Goal: Transaction & Acquisition: Purchase product/service

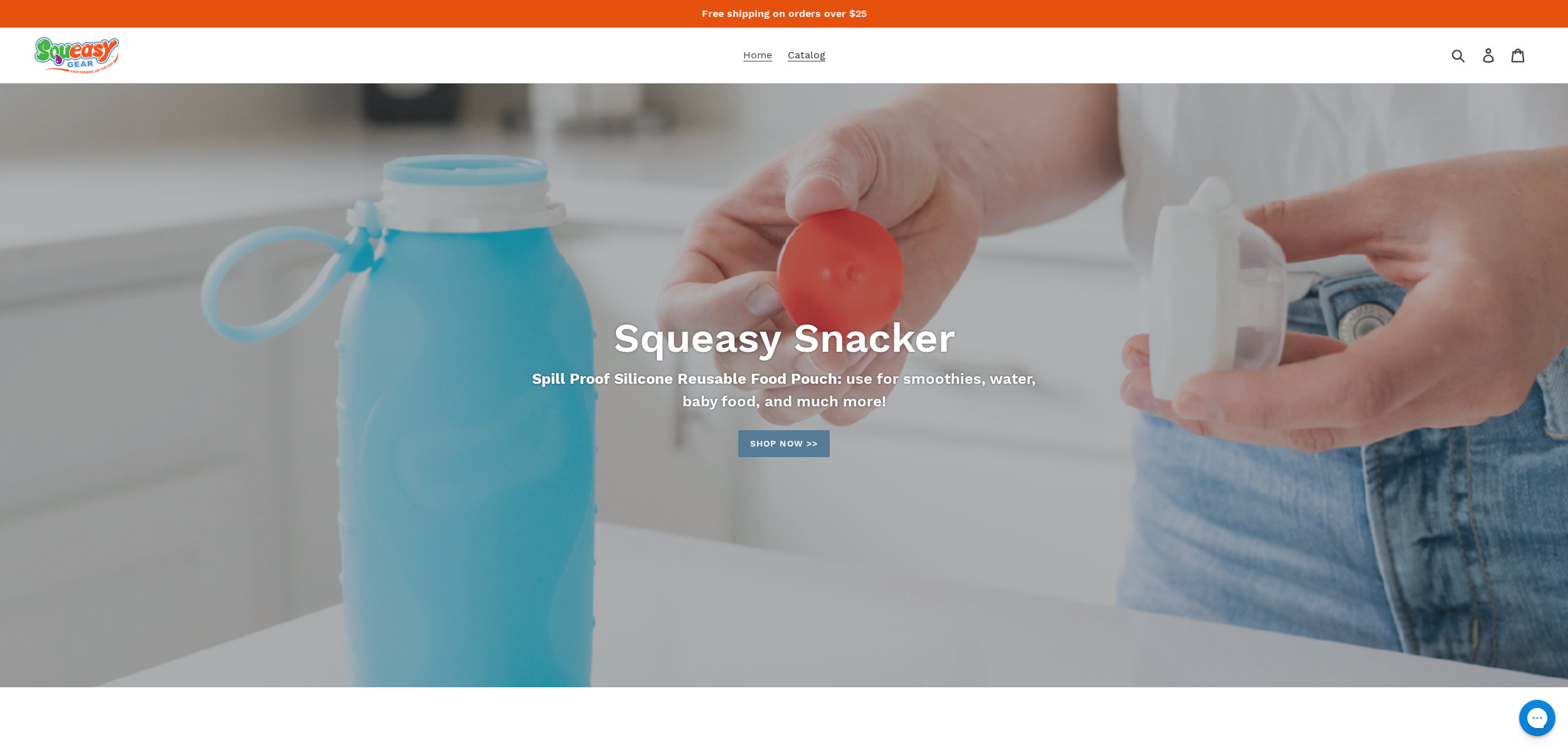
click at [810, 59] on span "Catalog" at bounding box center [806, 55] width 37 height 12
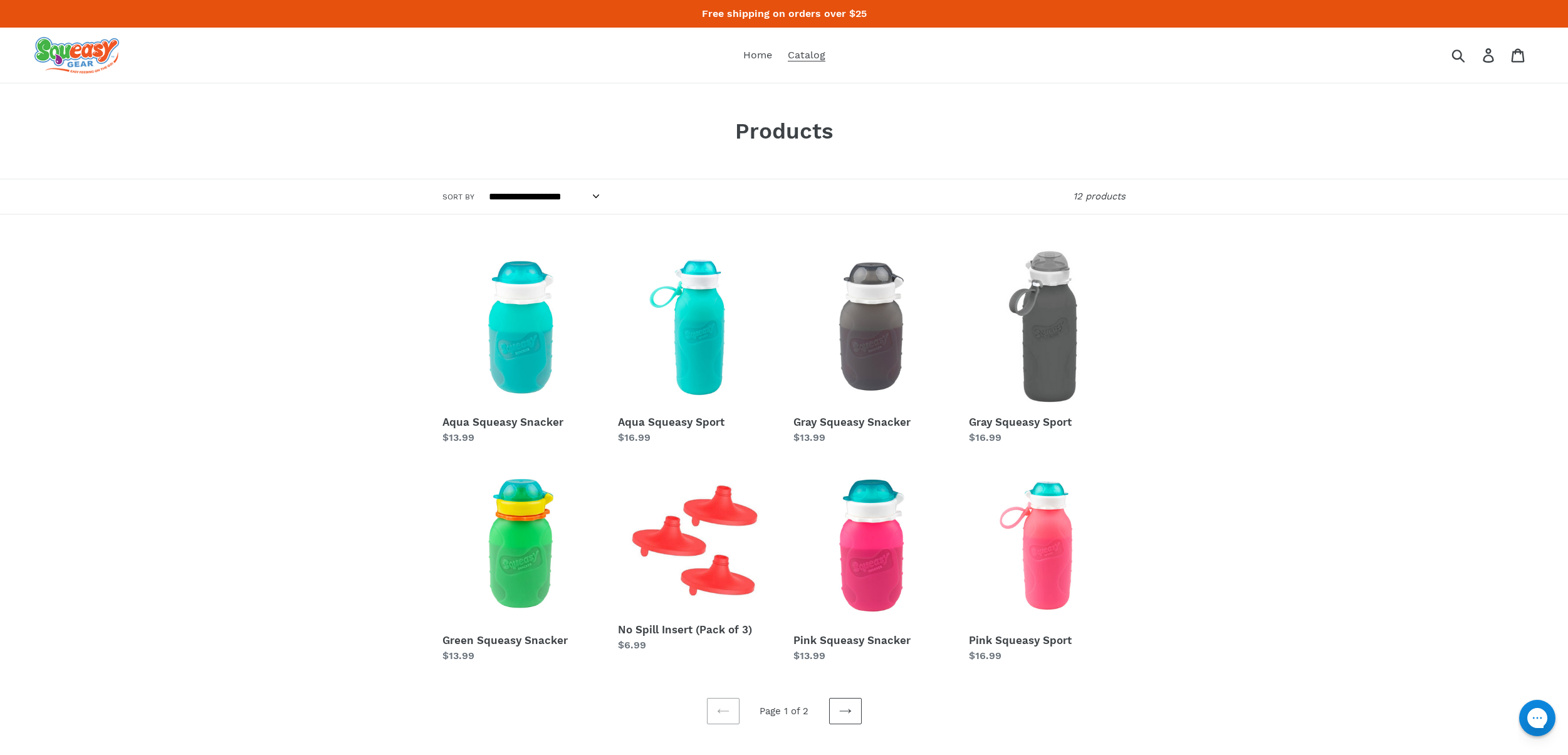
click at [89, 52] on img at bounding box center [77, 55] width 85 height 37
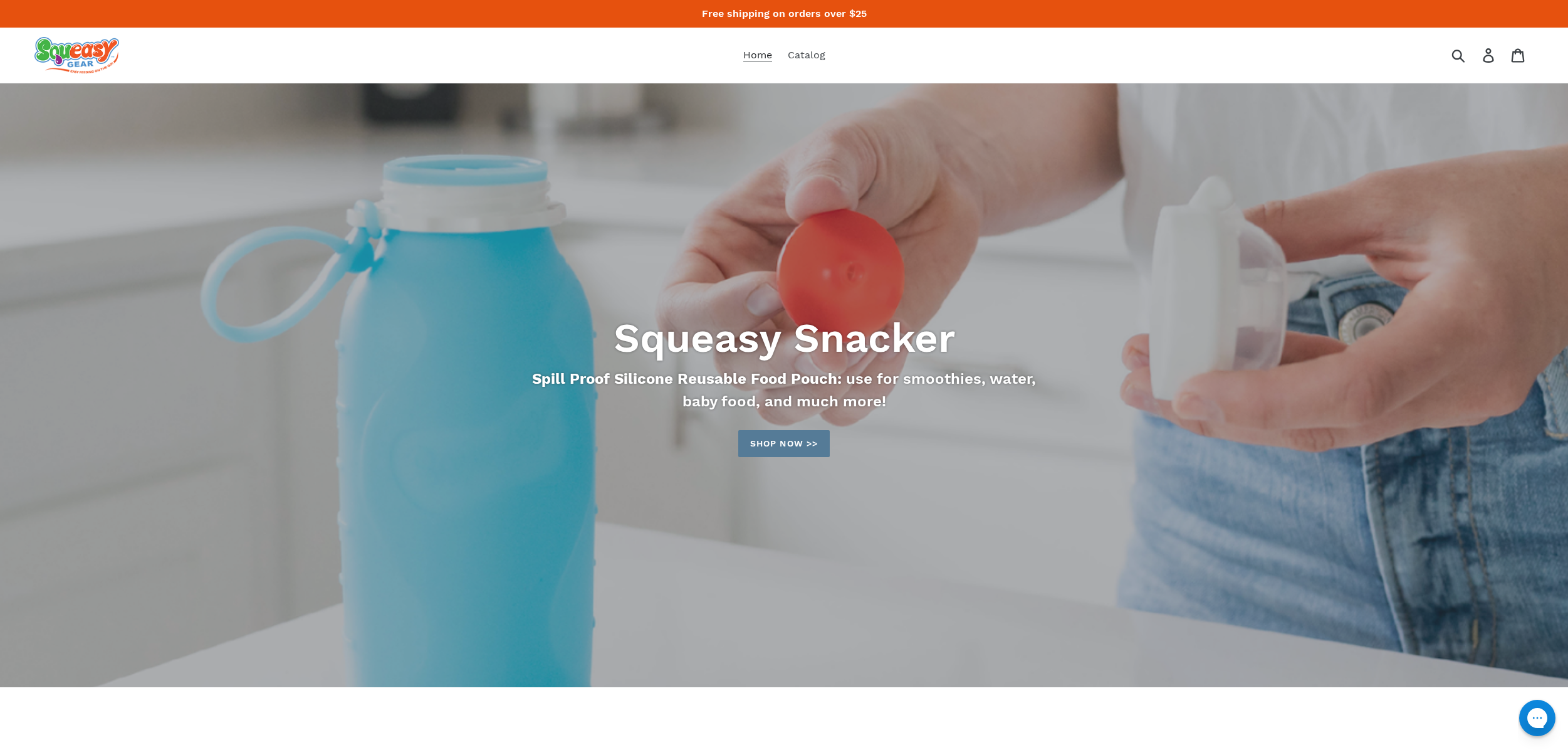
click at [751, 54] on span "Home" at bounding box center [757, 55] width 29 height 12
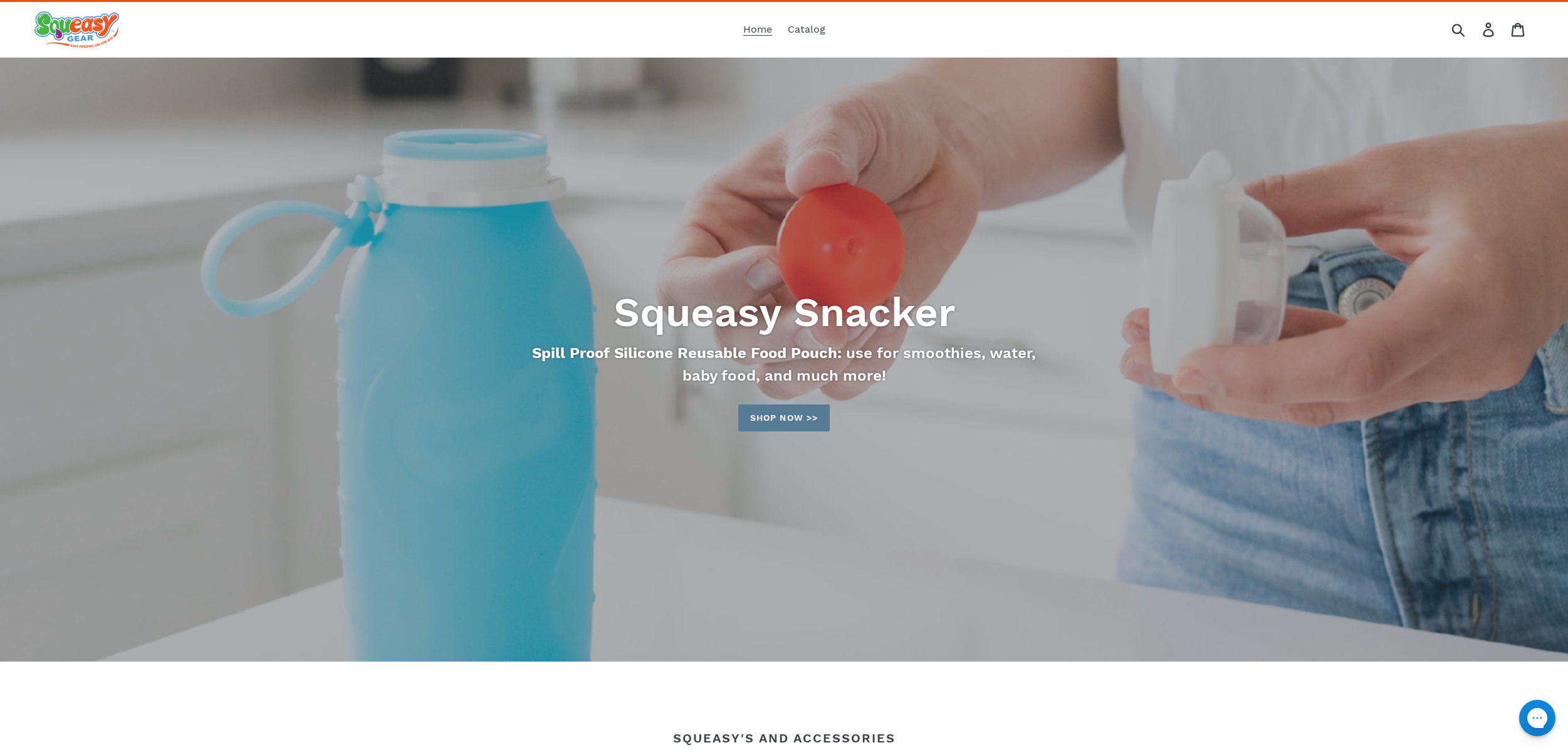
scroll to position [34, 0]
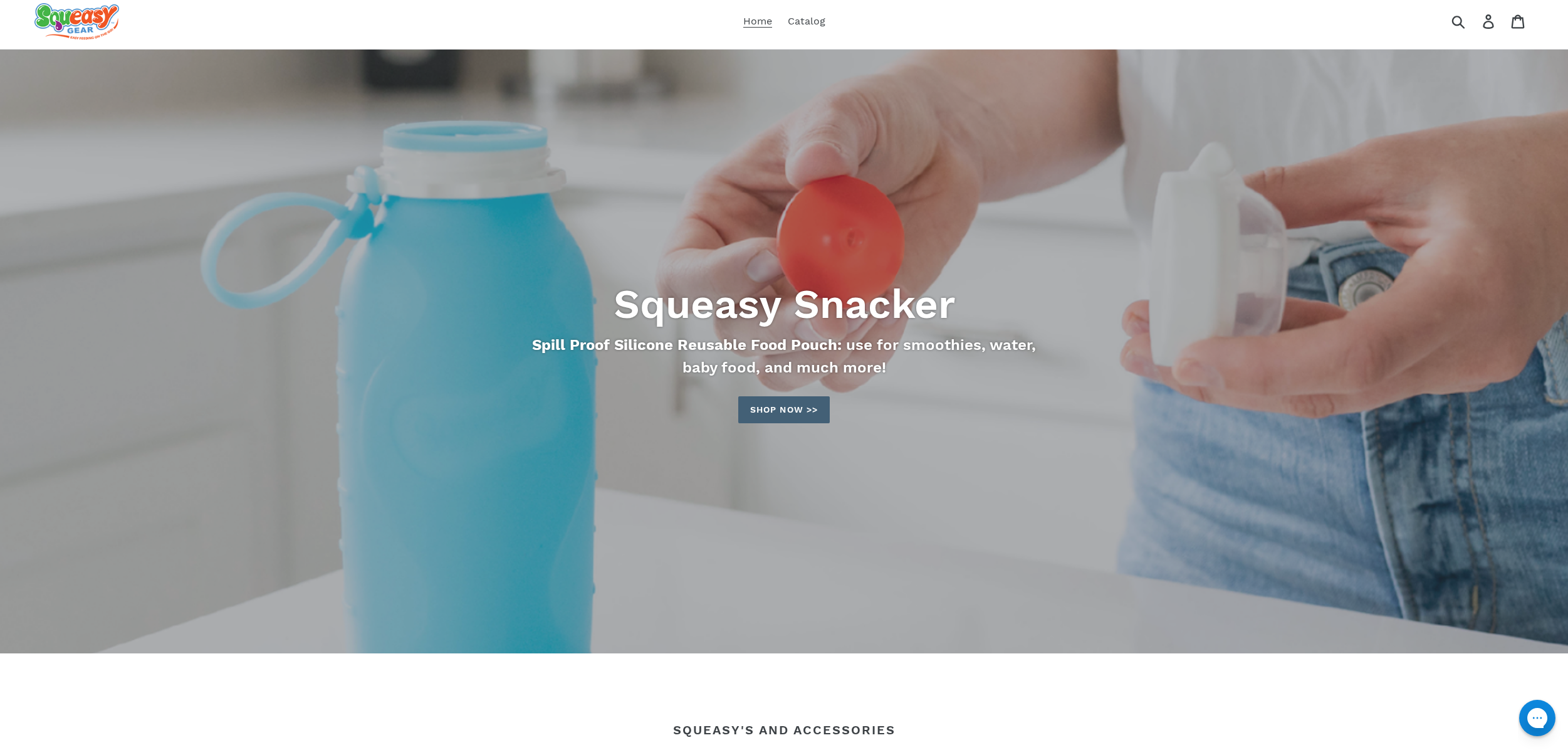
click at [771, 416] on link "Shop now >>" at bounding box center [783, 410] width 91 height 27
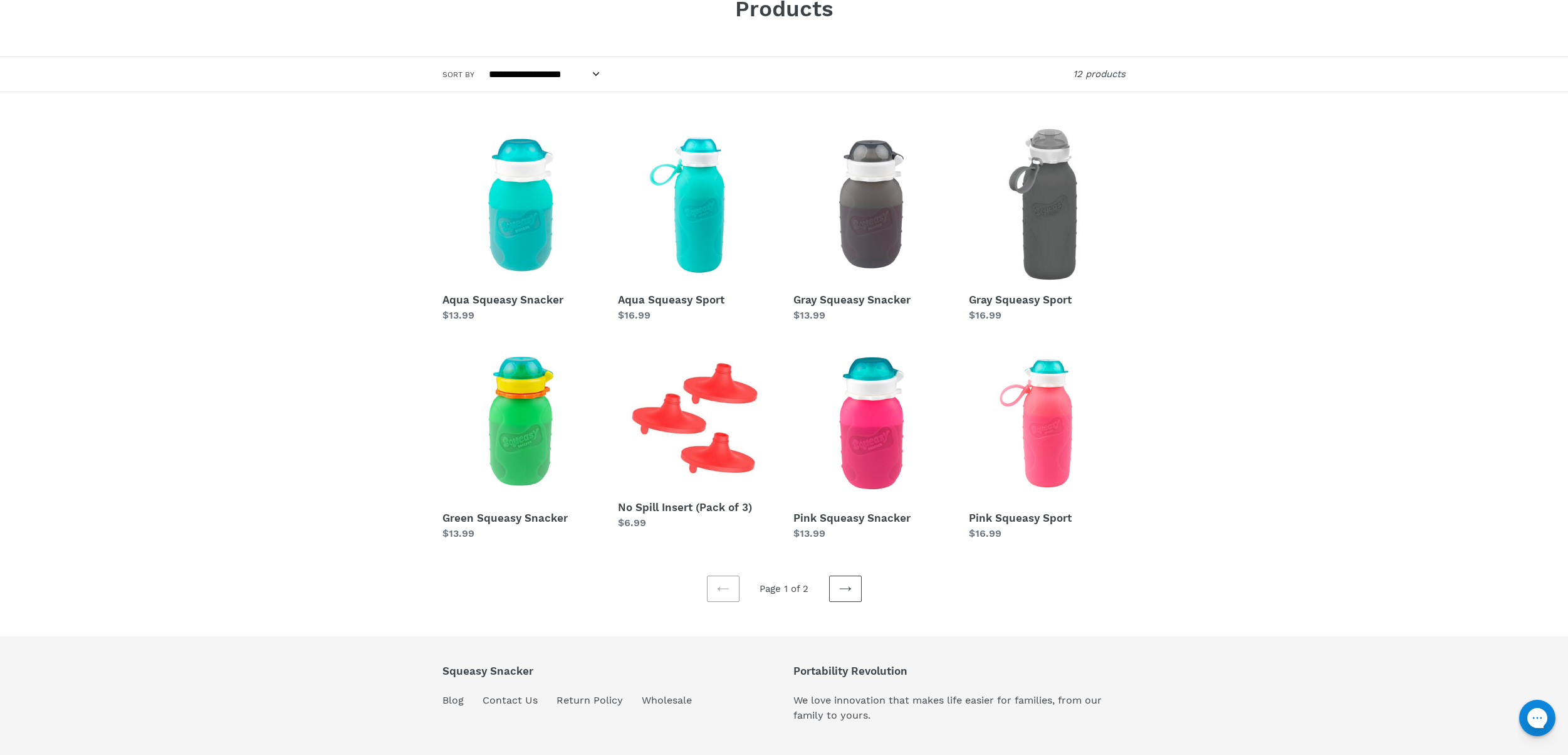
scroll to position [90, 0]
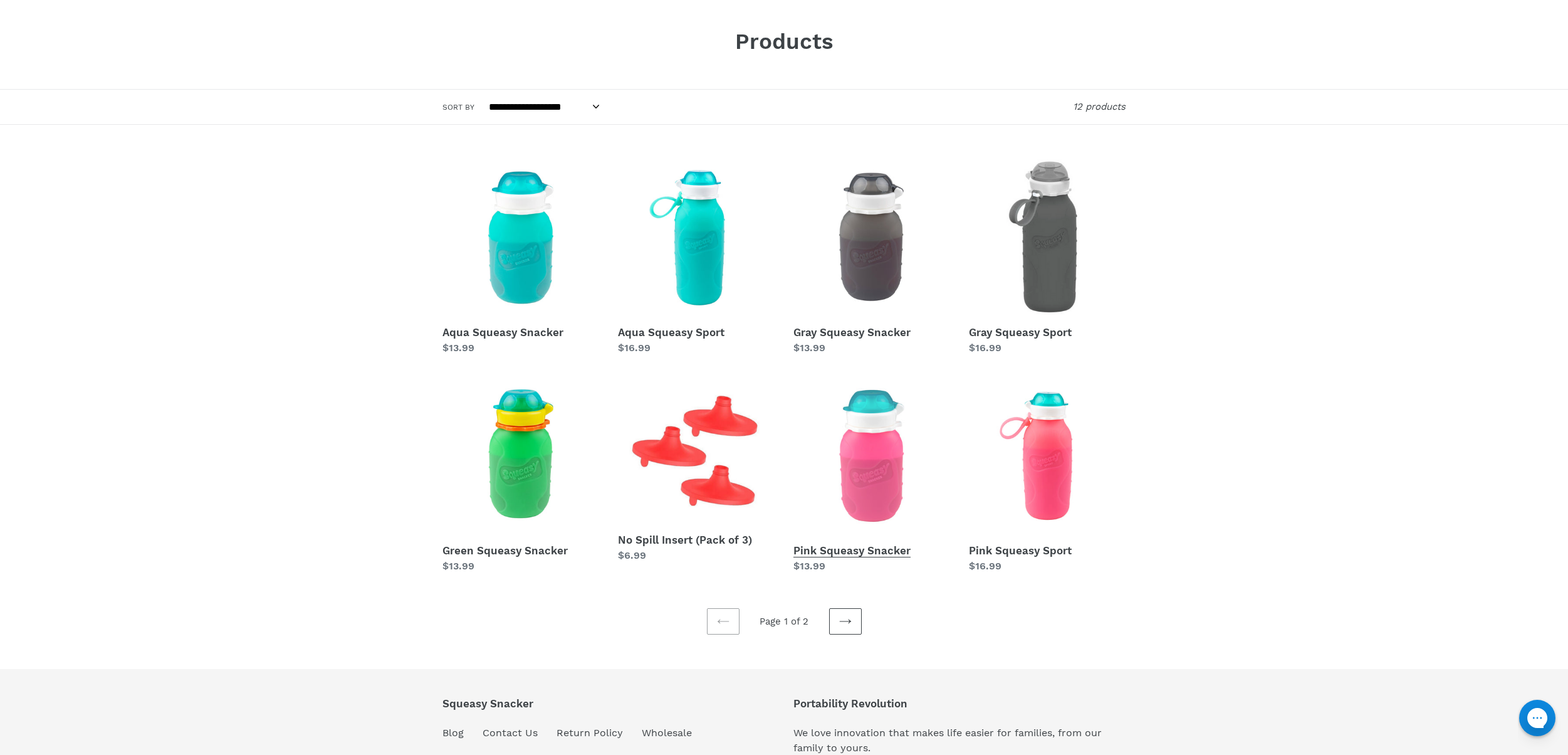
click at [850, 486] on link "Pink Squeasy Snacker" at bounding box center [872, 475] width 157 height 196
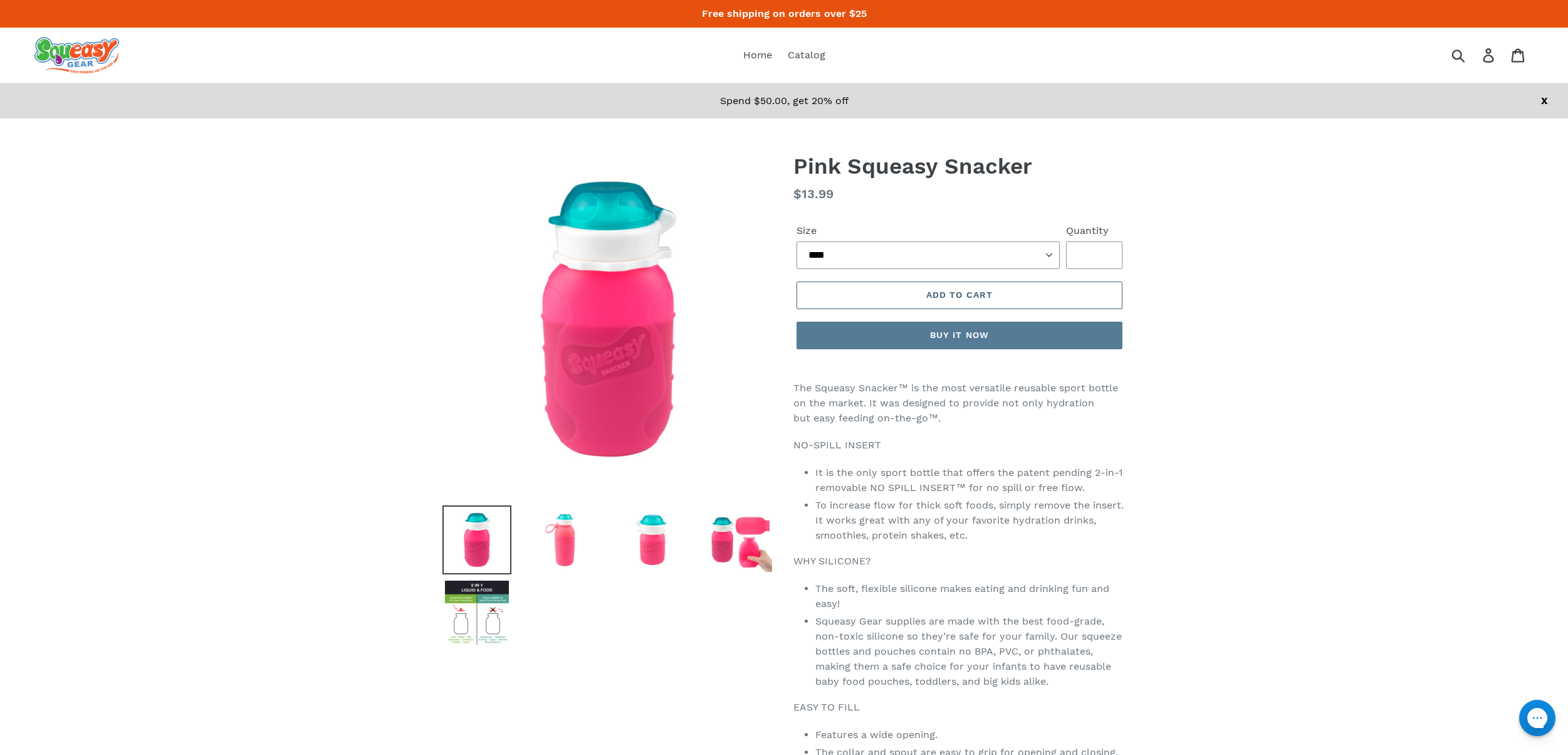
click at [895, 303] on button "Add to cart" at bounding box center [960, 296] width 326 height 27
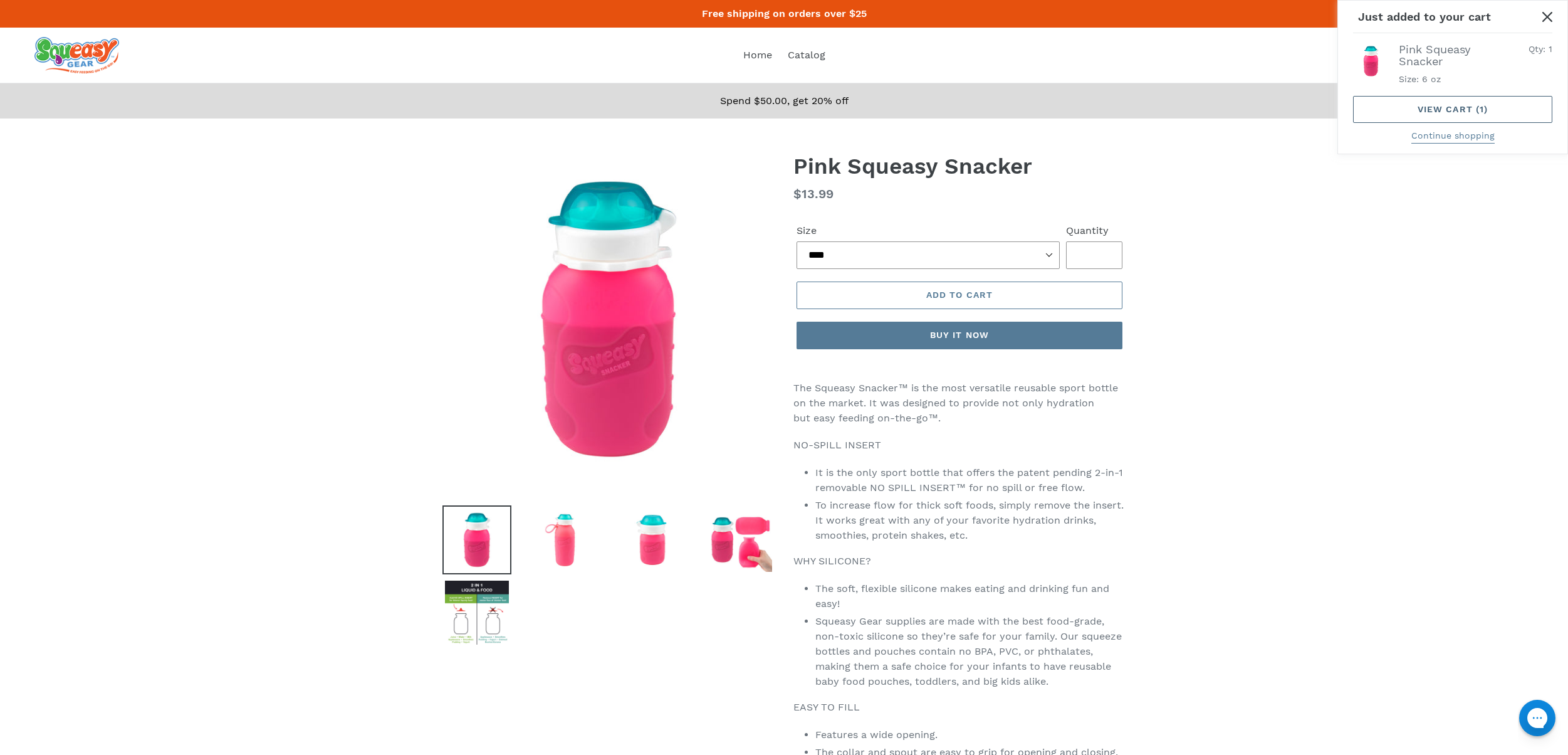
click at [1439, 99] on link "View cart ( 1 )" at bounding box center [1452, 109] width 199 height 27
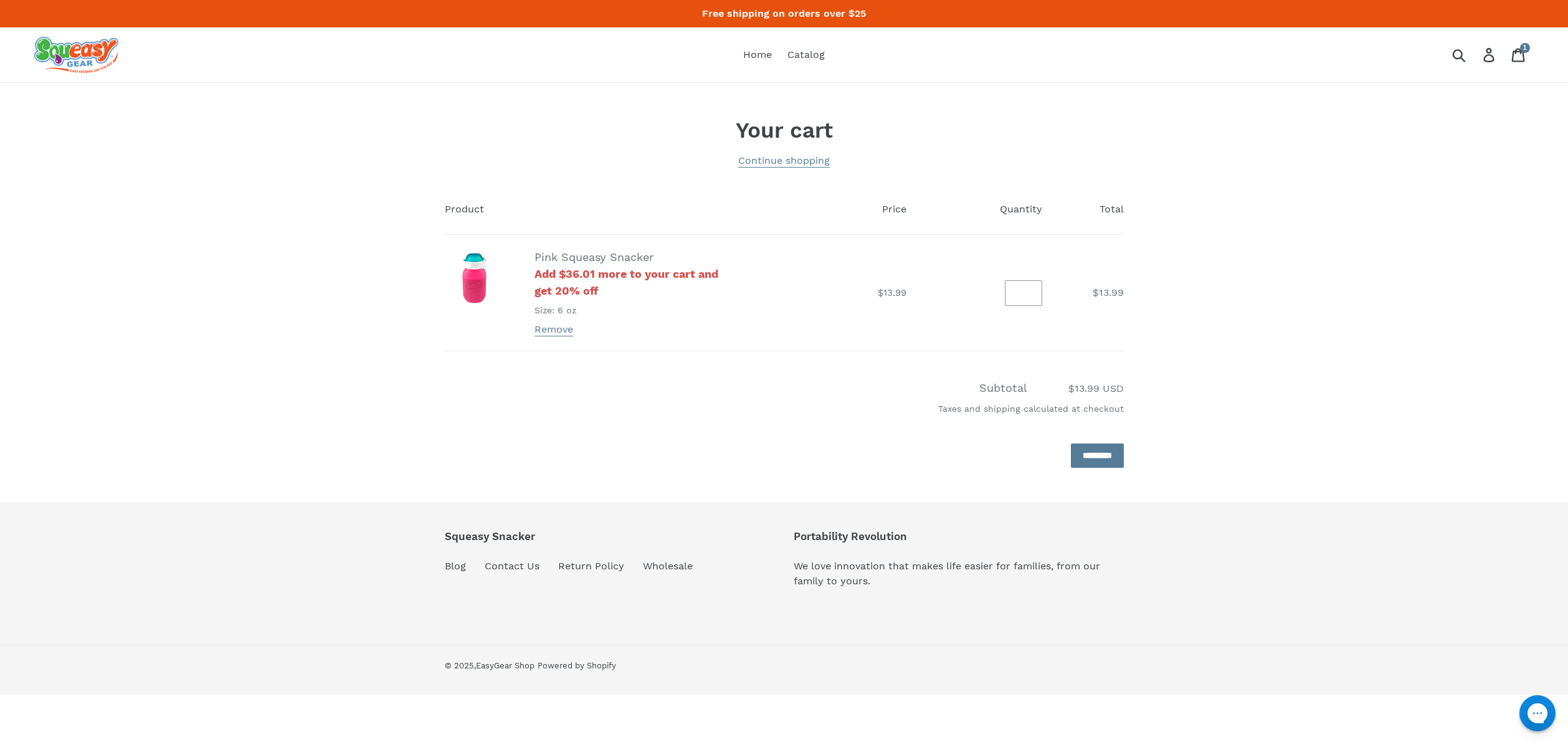
click at [431, 132] on div "Your cart Continue shopping Product Price Quantity Total Pink Squeasy Snacker A…" at bounding box center [784, 292] width 748 height 351
click at [1082, 456] on input "*********" at bounding box center [1097, 456] width 53 height 24
click at [812, 430] on div "Discount: - Subtotal $13.99 USD Taxes and shipping calculated at checkout *****…" at bounding box center [775, 424] width 698 height 89
click at [314, 197] on div "Your cart Continue shopping Product Price Quantity Total Pink Squeasy Snacker A…" at bounding box center [784, 292] width 1568 height 351
click at [746, 56] on span "Home" at bounding box center [758, 54] width 29 height 12
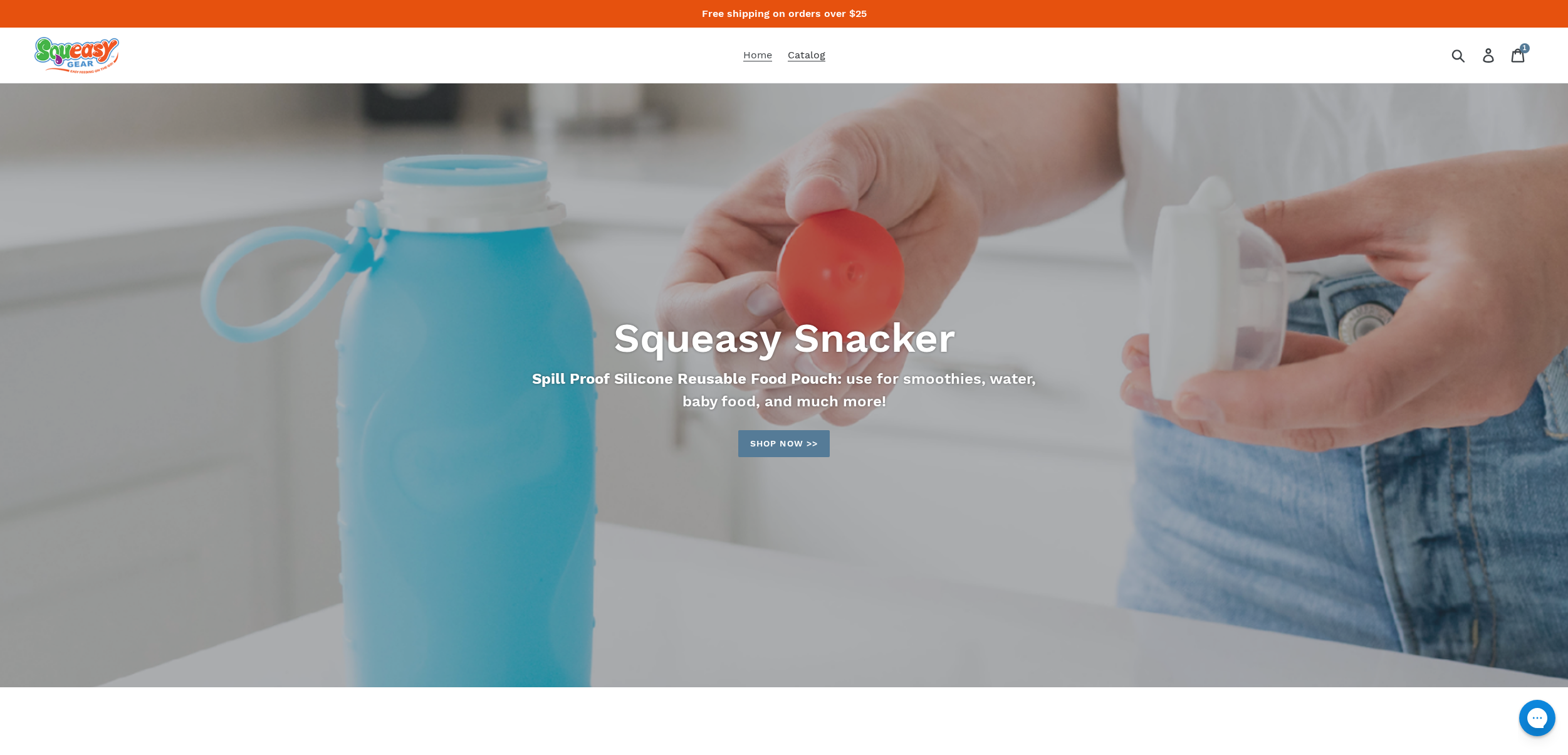
click at [800, 61] on span "Catalog" at bounding box center [806, 55] width 37 height 12
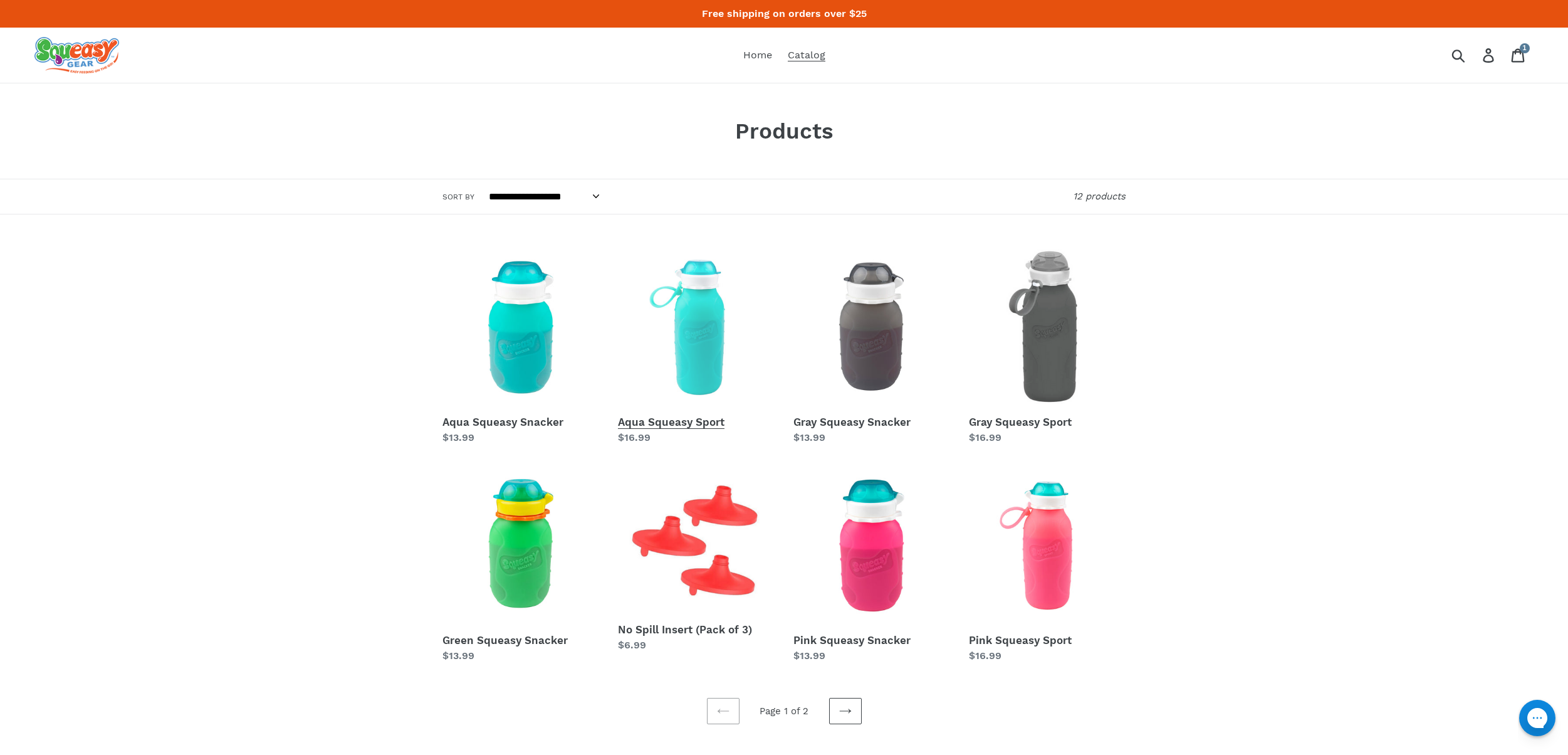
click at [682, 368] on link "Aqua Squeasy Sport" at bounding box center [696, 347] width 157 height 196
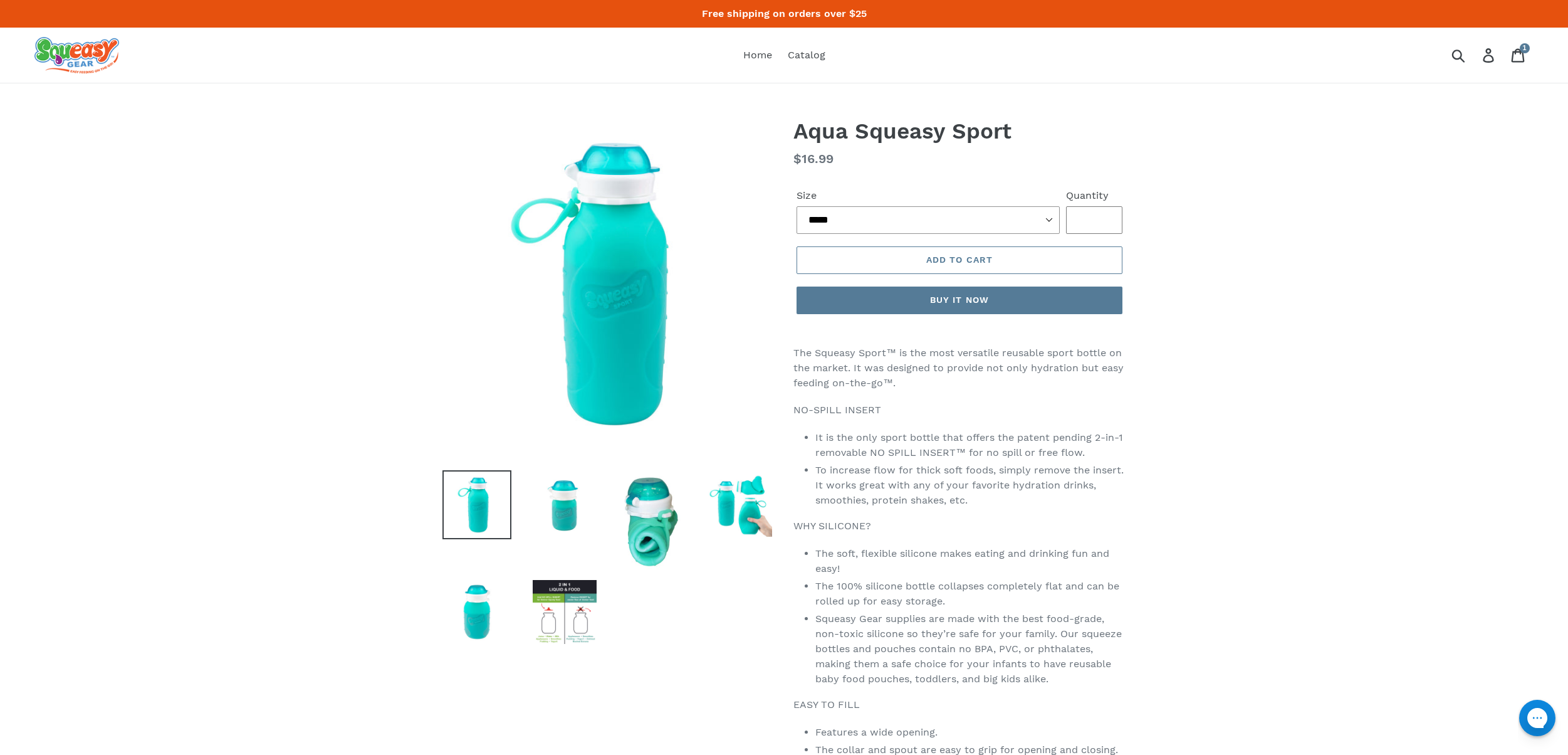
click at [1082, 221] on input "*" at bounding box center [1094, 220] width 56 height 27
type input "*"
click at [1101, 219] on input "*" at bounding box center [1094, 220] width 56 height 27
click at [939, 260] on span "Add to cart" at bounding box center [959, 260] width 66 height 10
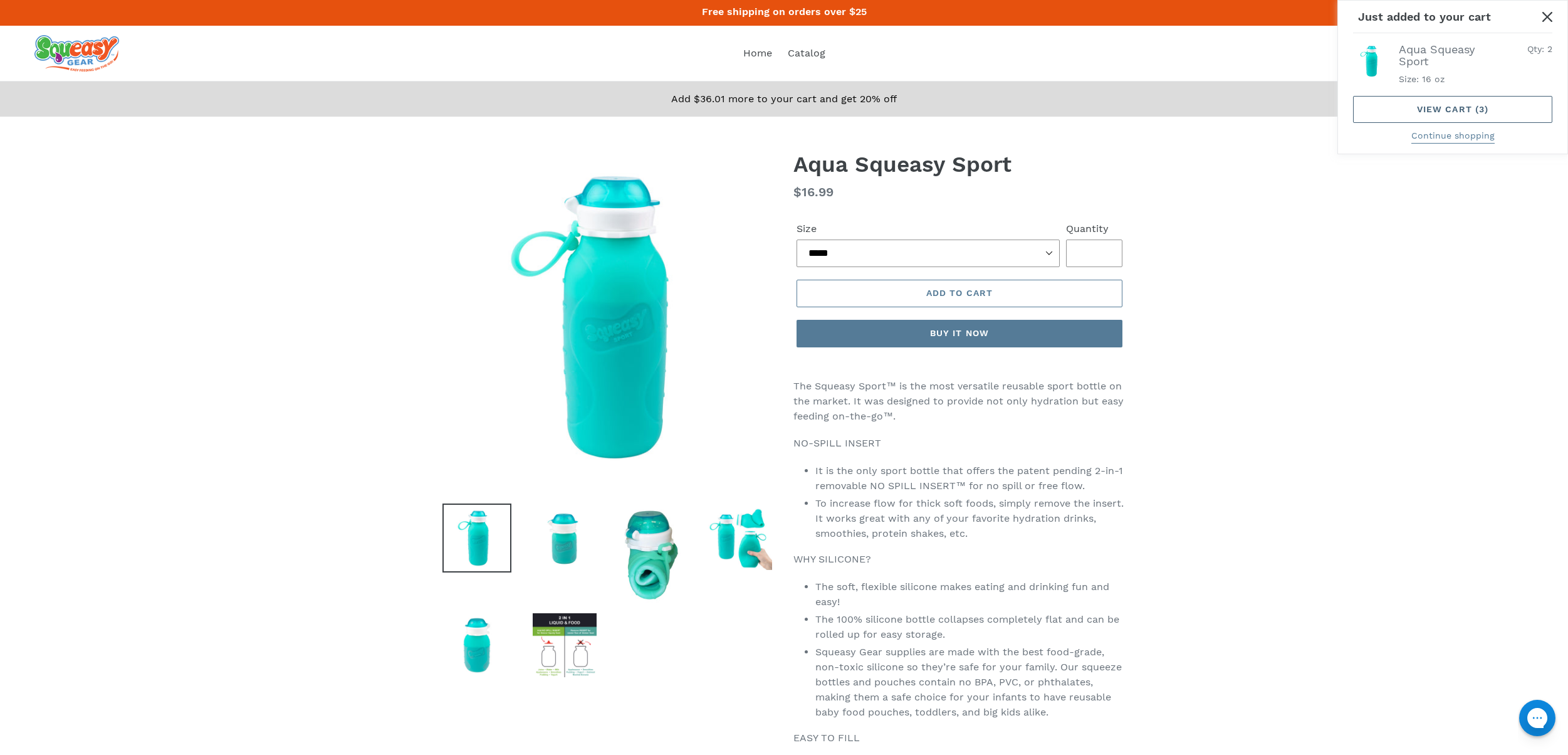
click at [1387, 109] on link "View cart ( 3 )" at bounding box center [1452, 109] width 199 height 27
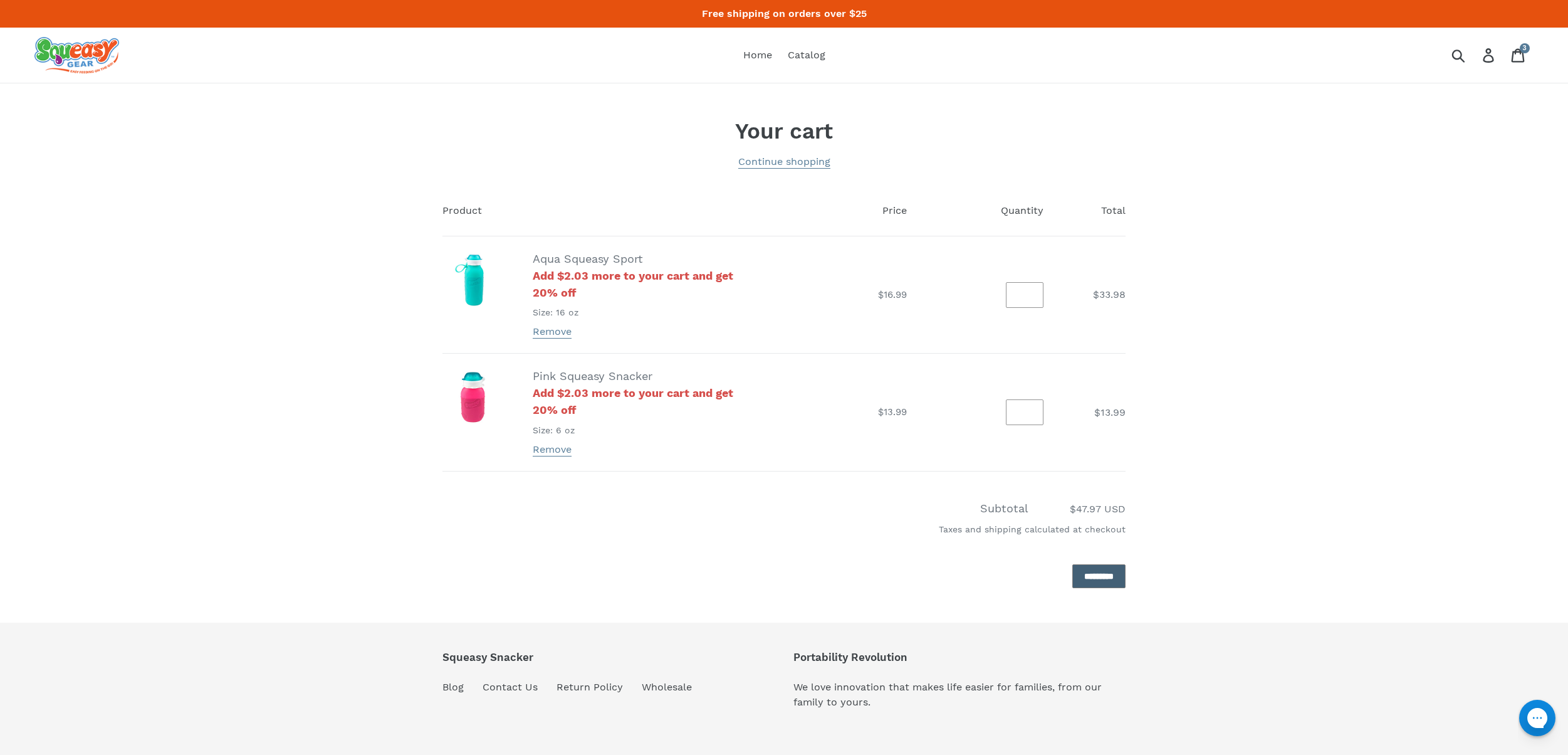
click at [1072, 577] on input "*********" at bounding box center [1099, 577] width 53 height 24
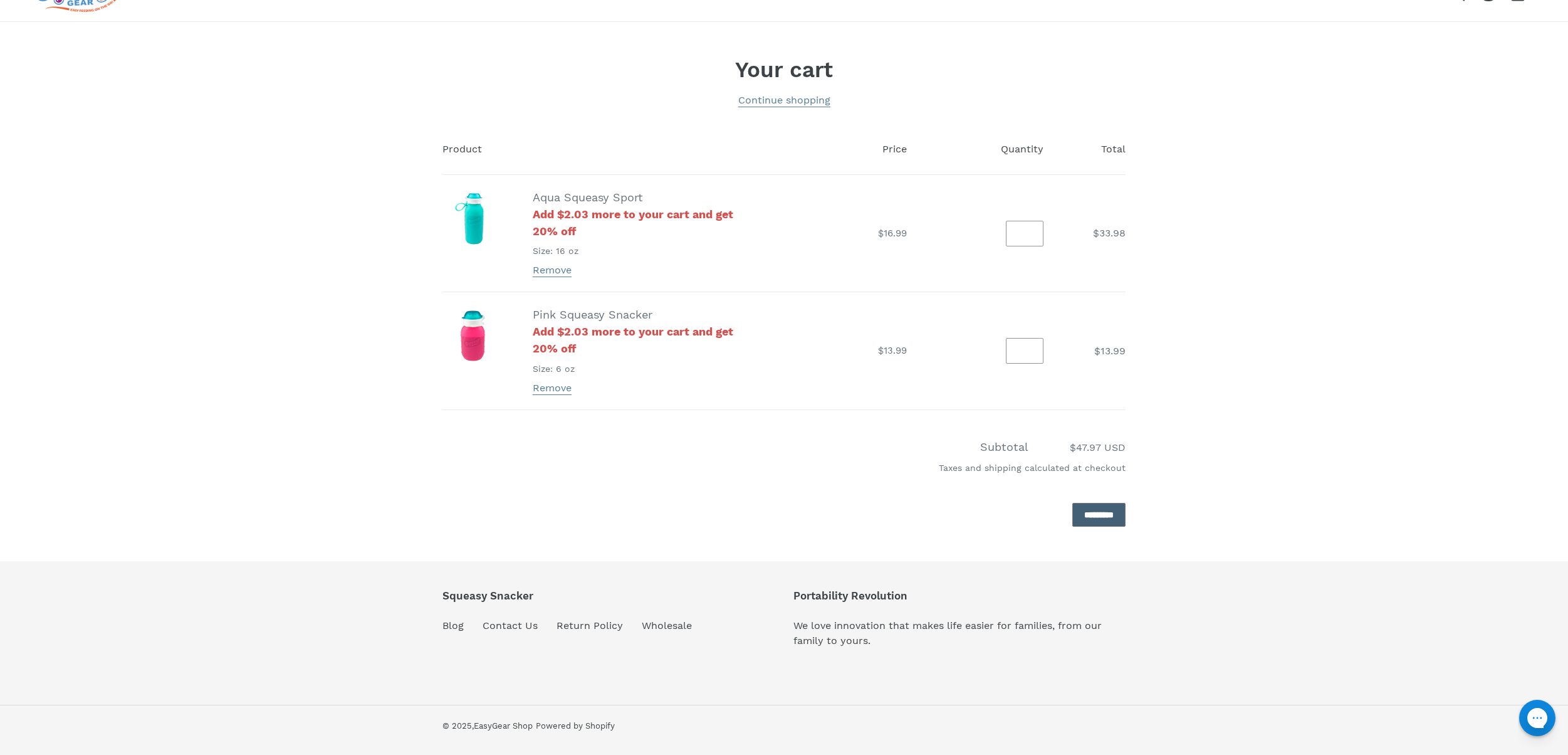
click at [1079, 509] on input "*********" at bounding box center [1099, 515] width 53 height 24
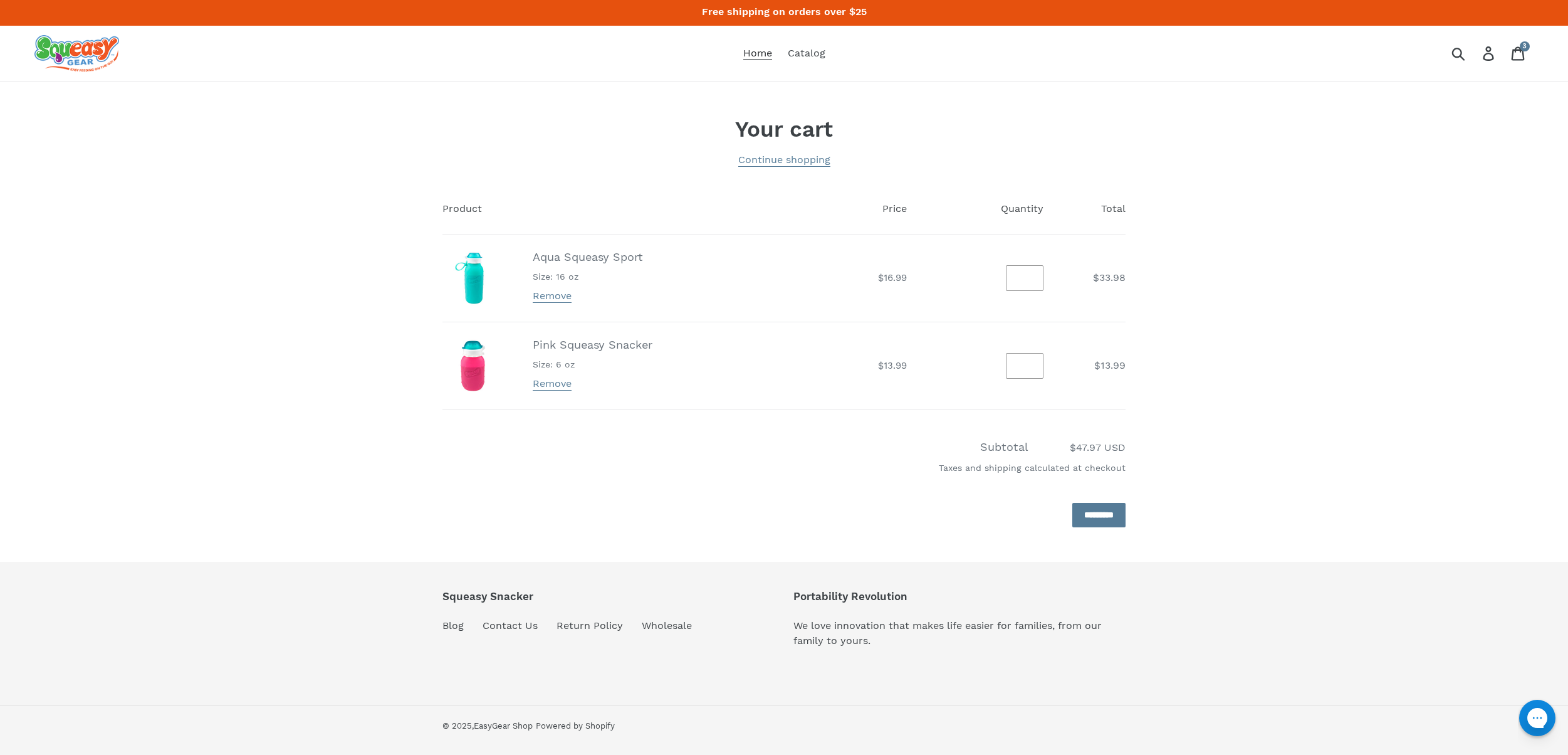
click at [747, 52] on span "Home" at bounding box center [757, 52] width 29 height 12
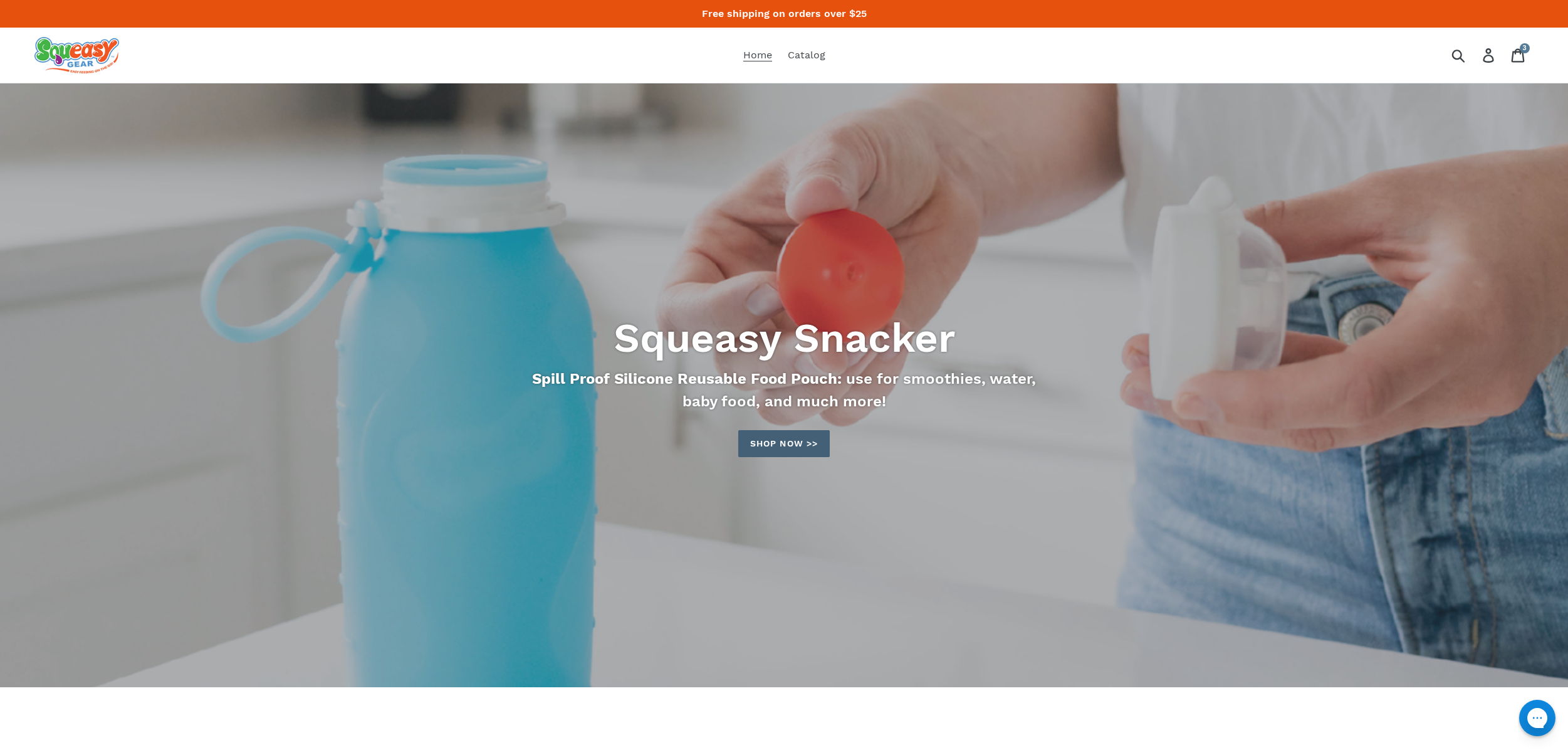
click at [786, 447] on link "Shop now >>" at bounding box center [783, 444] width 91 height 27
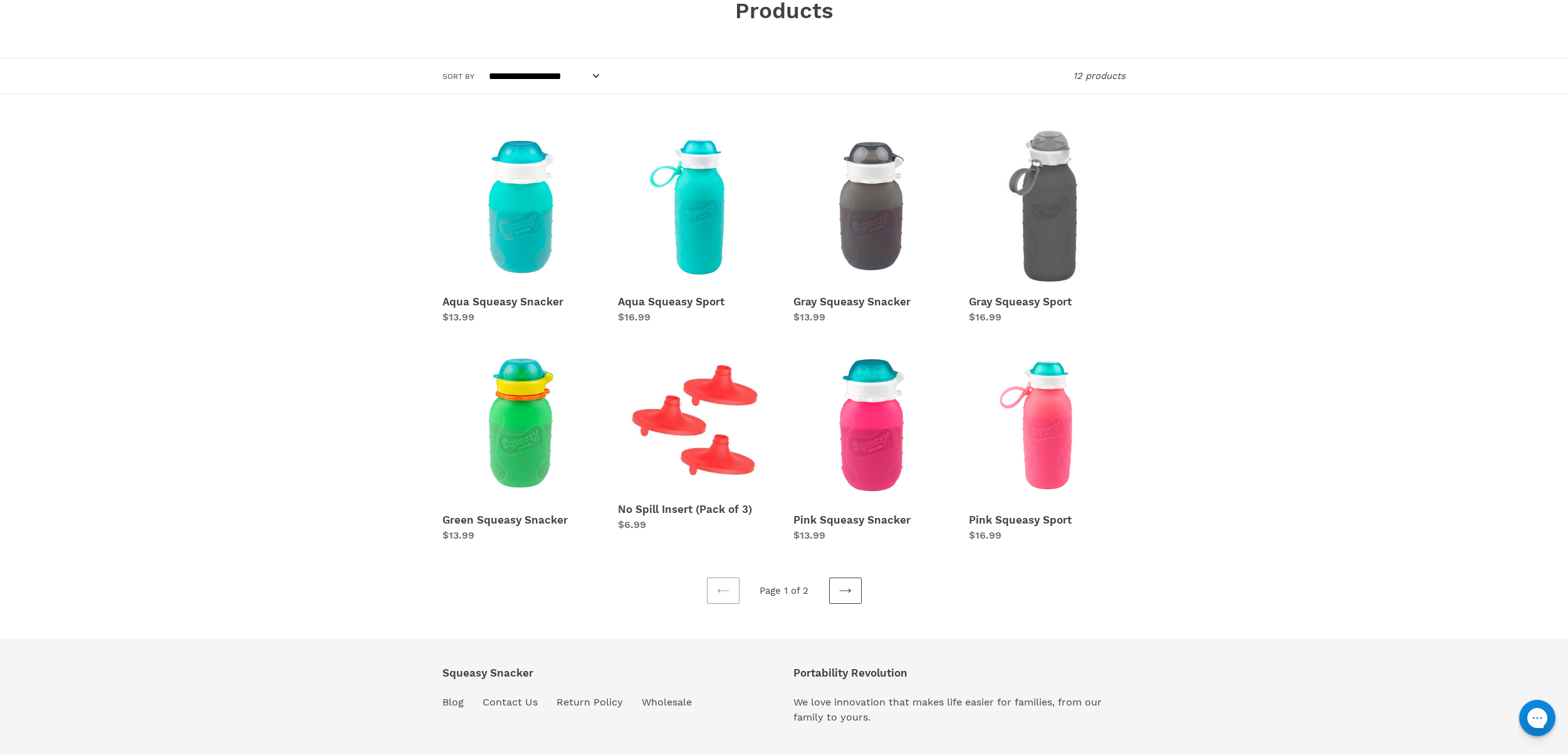
scroll to position [197, 0]
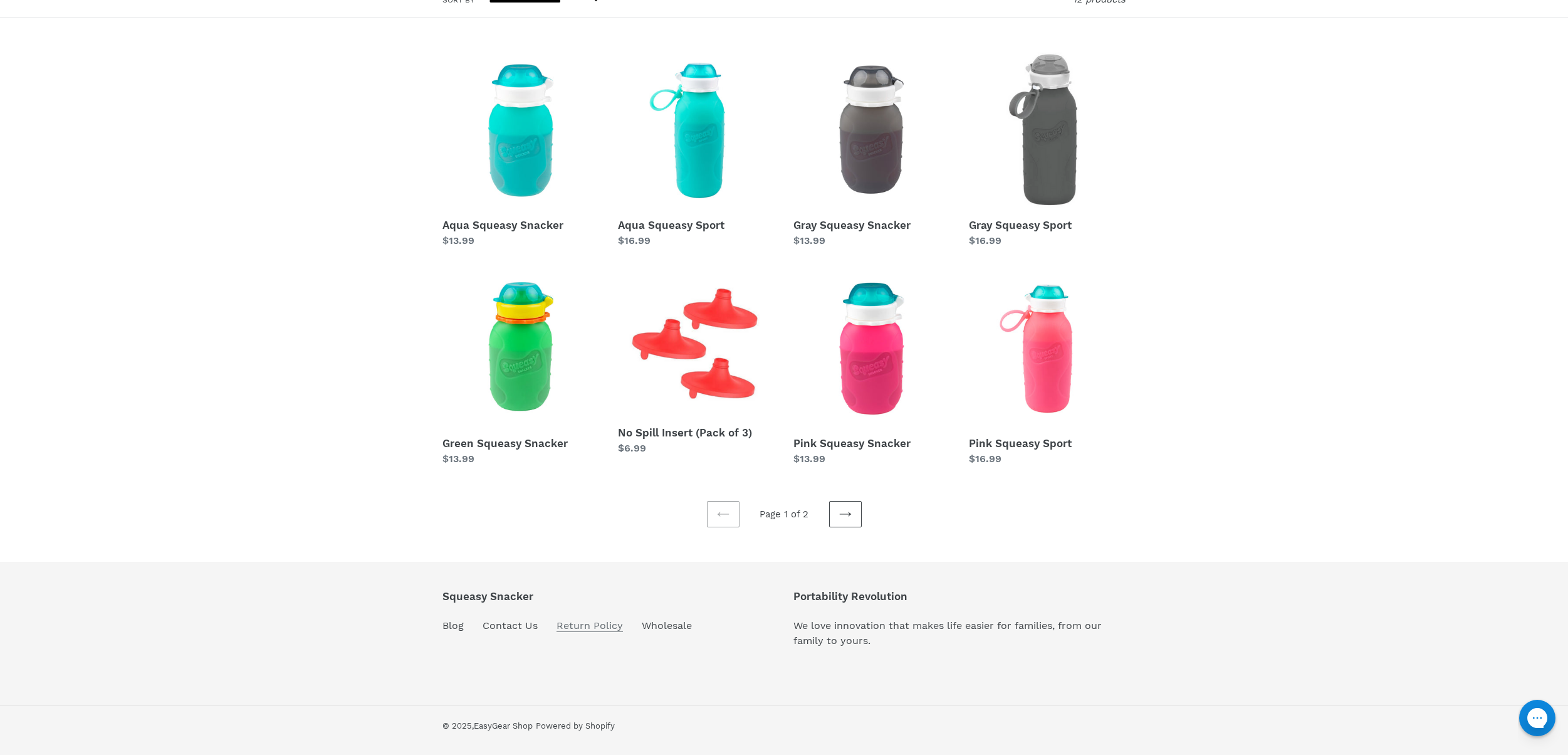
click at [600, 624] on link "Return Policy" at bounding box center [589, 626] width 66 height 12
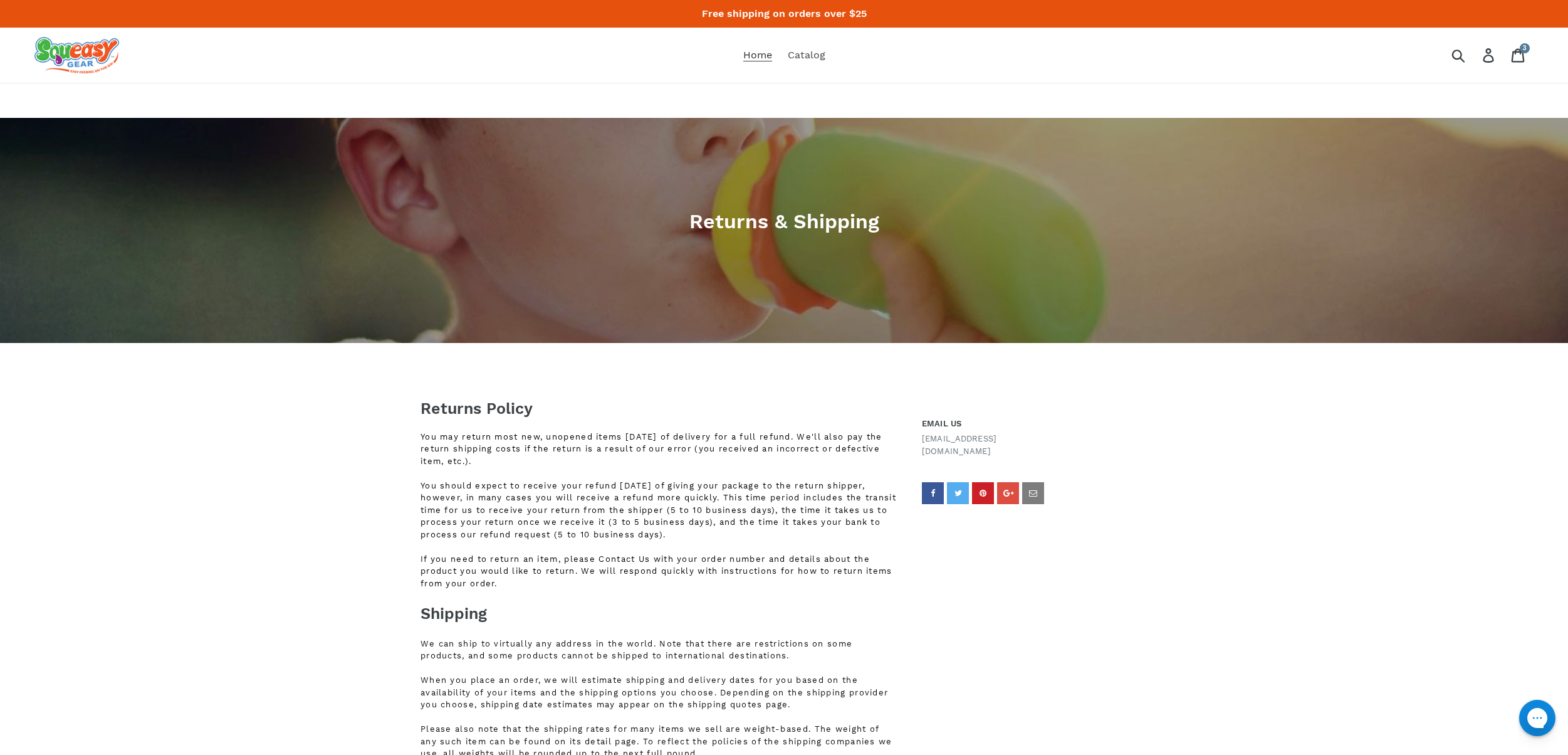
click at [754, 50] on span "Home" at bounding box center [757, 55] width 29 height 12
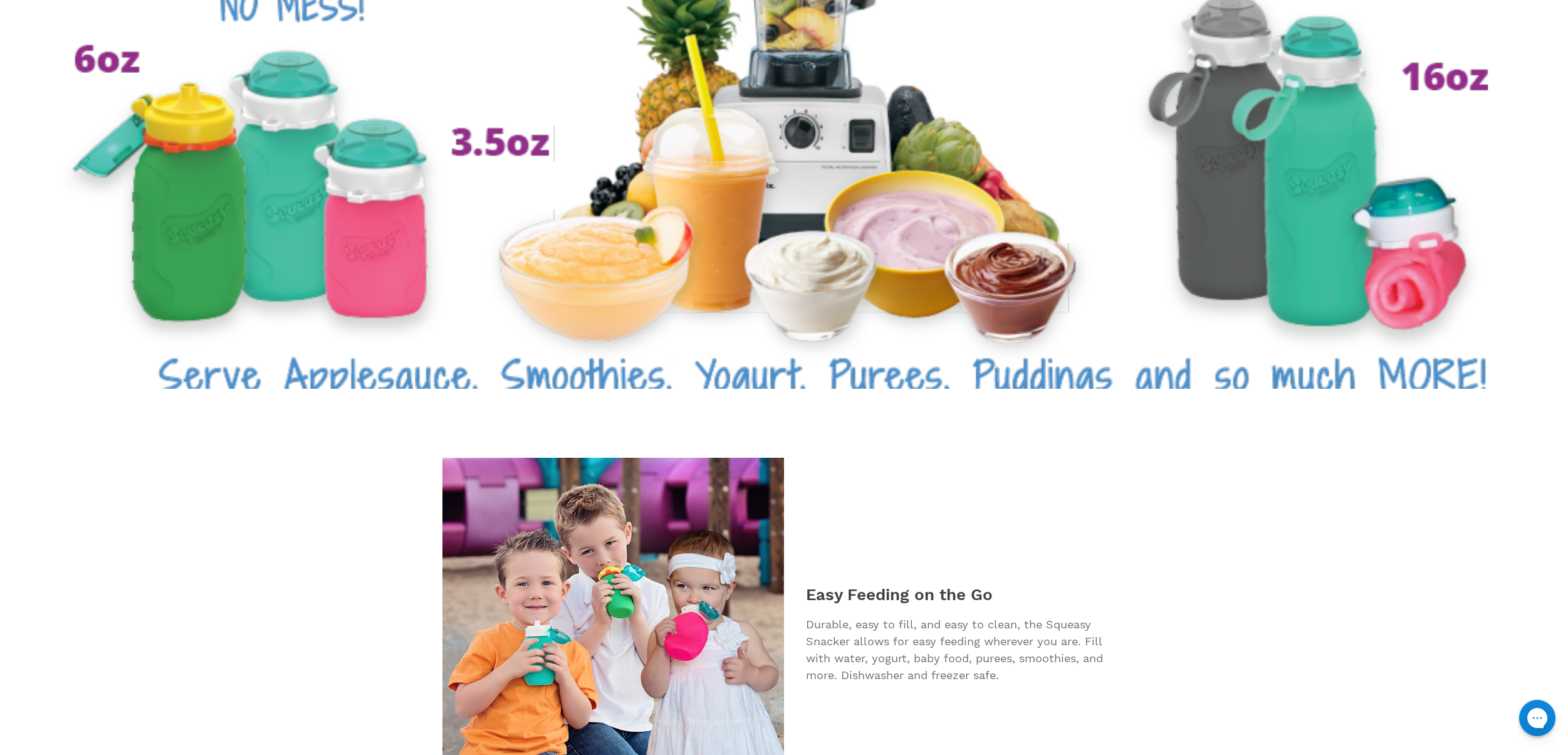
scroll to position [3085, 0]
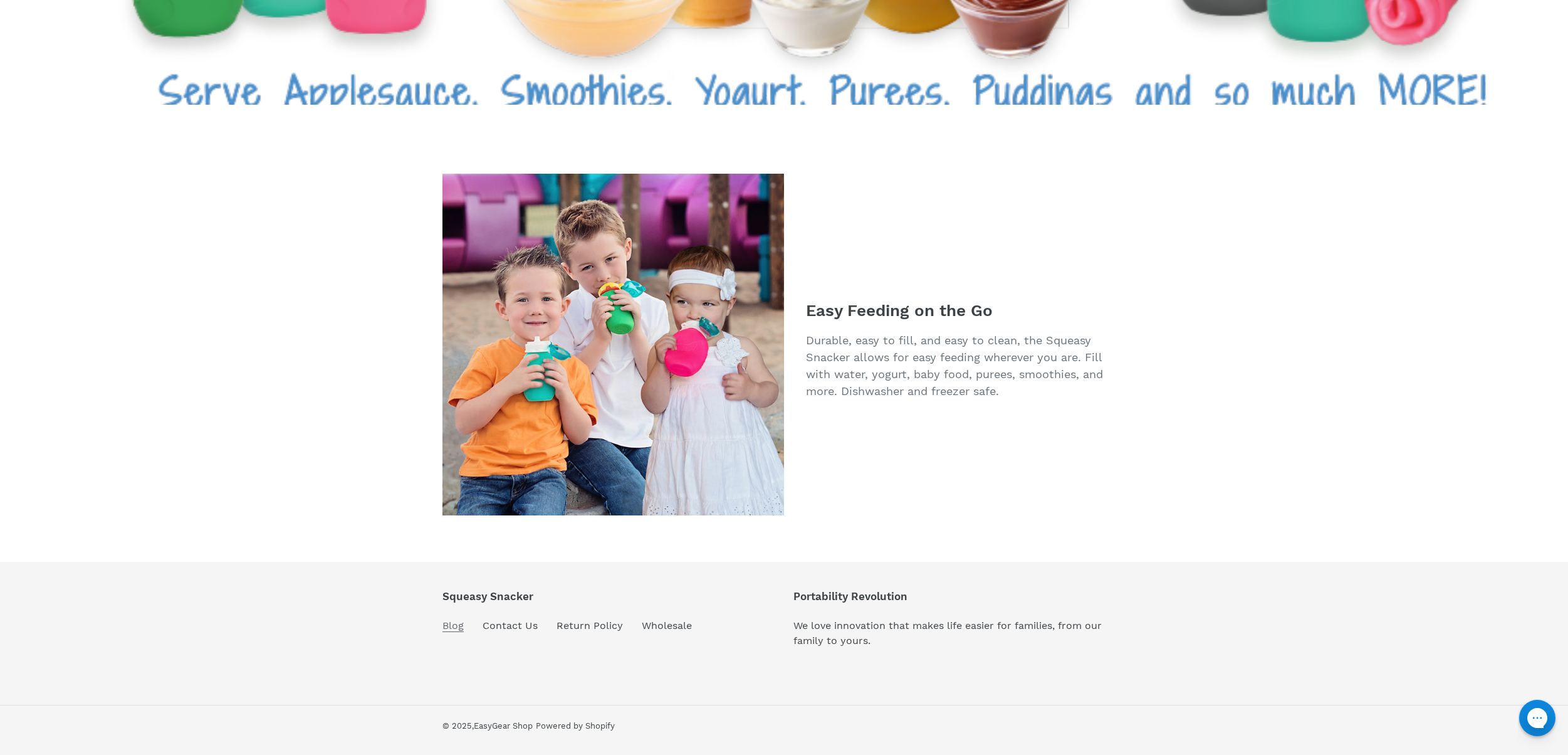
click at [448, 628] on link "Blog" at bounding box center [453, 626] width 22 height 12
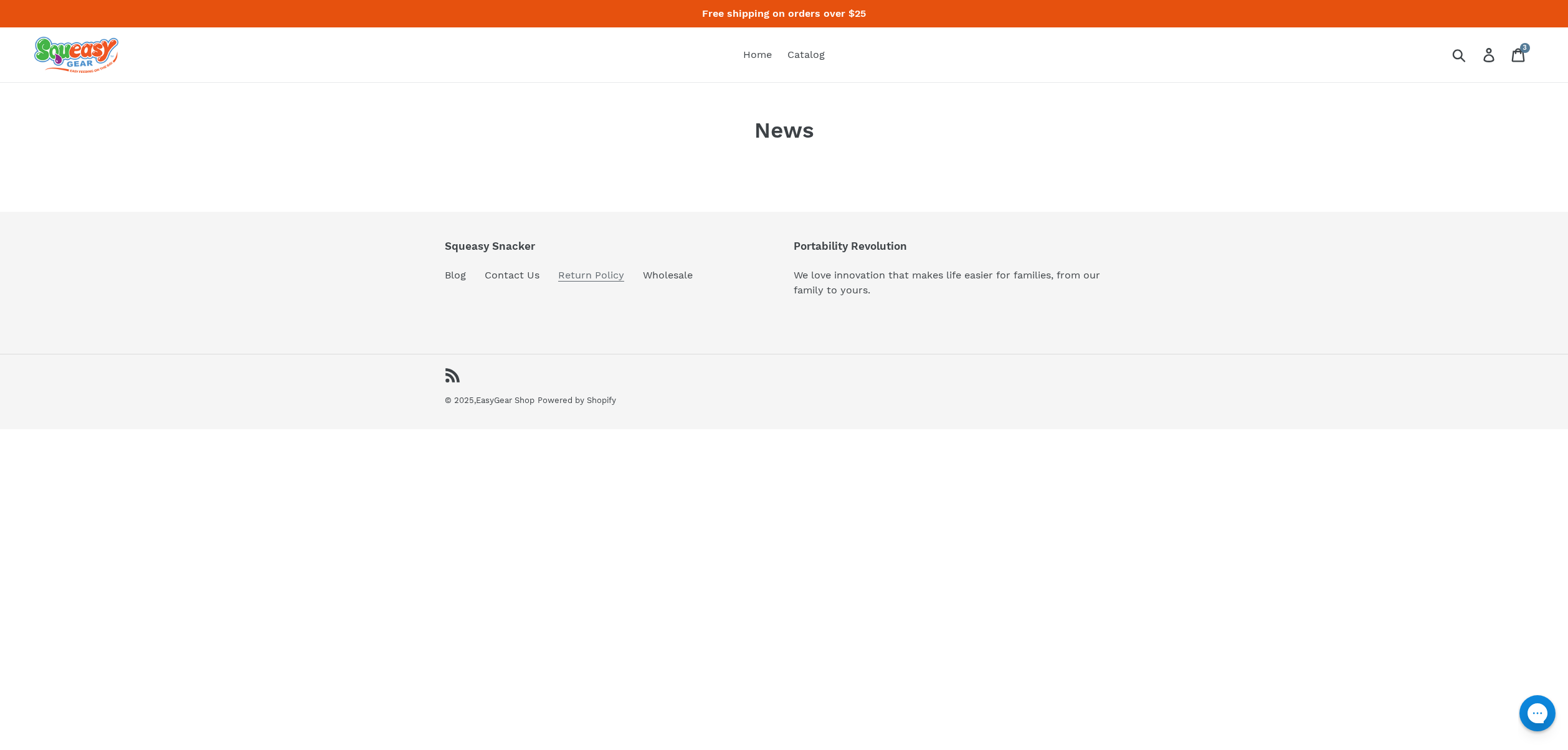
click at [593, 280] on link "Return Policy" at bounding box center [591, 275] width 66 height 12
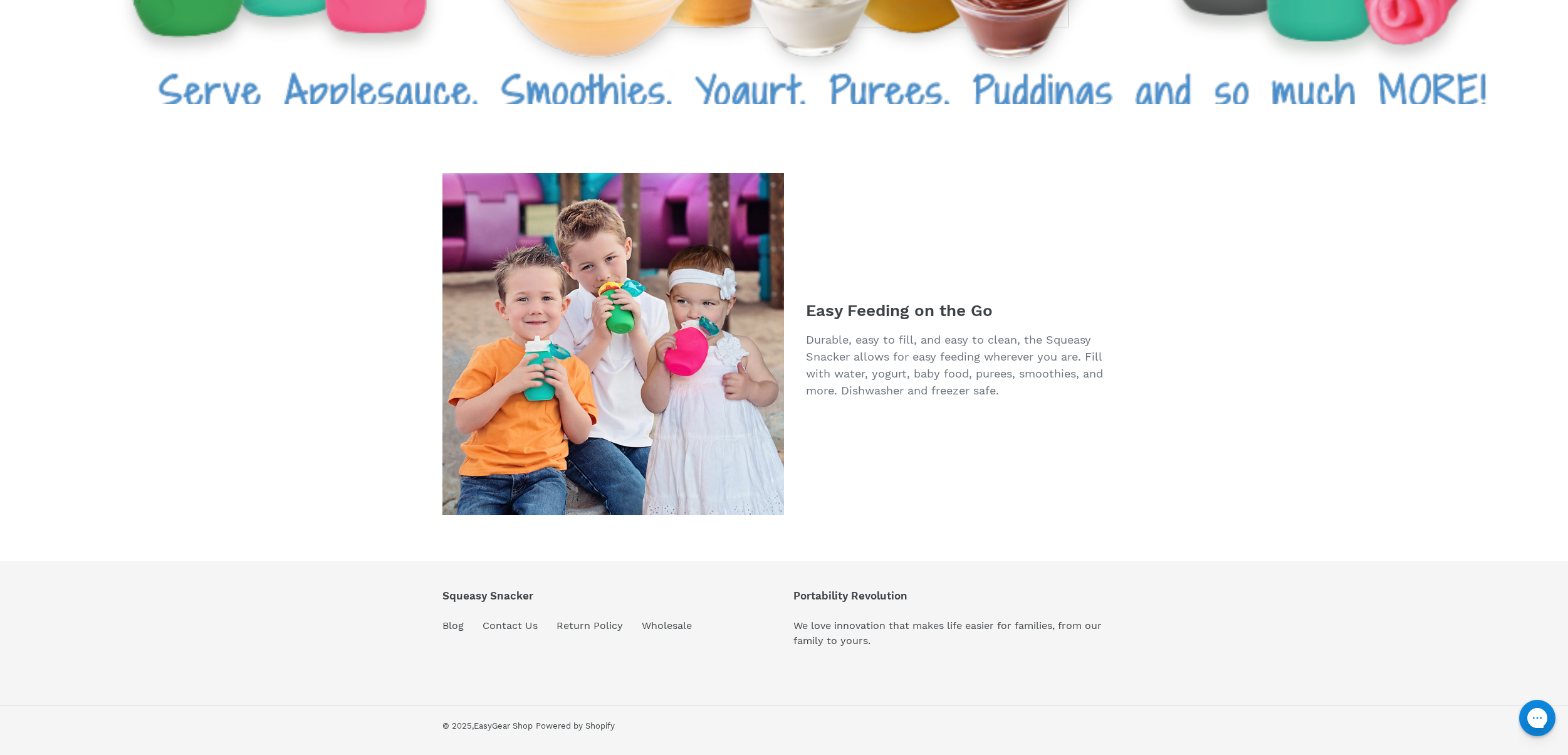
scroll to position [3085, 0]
click at [673, 626] on link "Wholesale" at bounding box center [667, 626] width 50 height 12
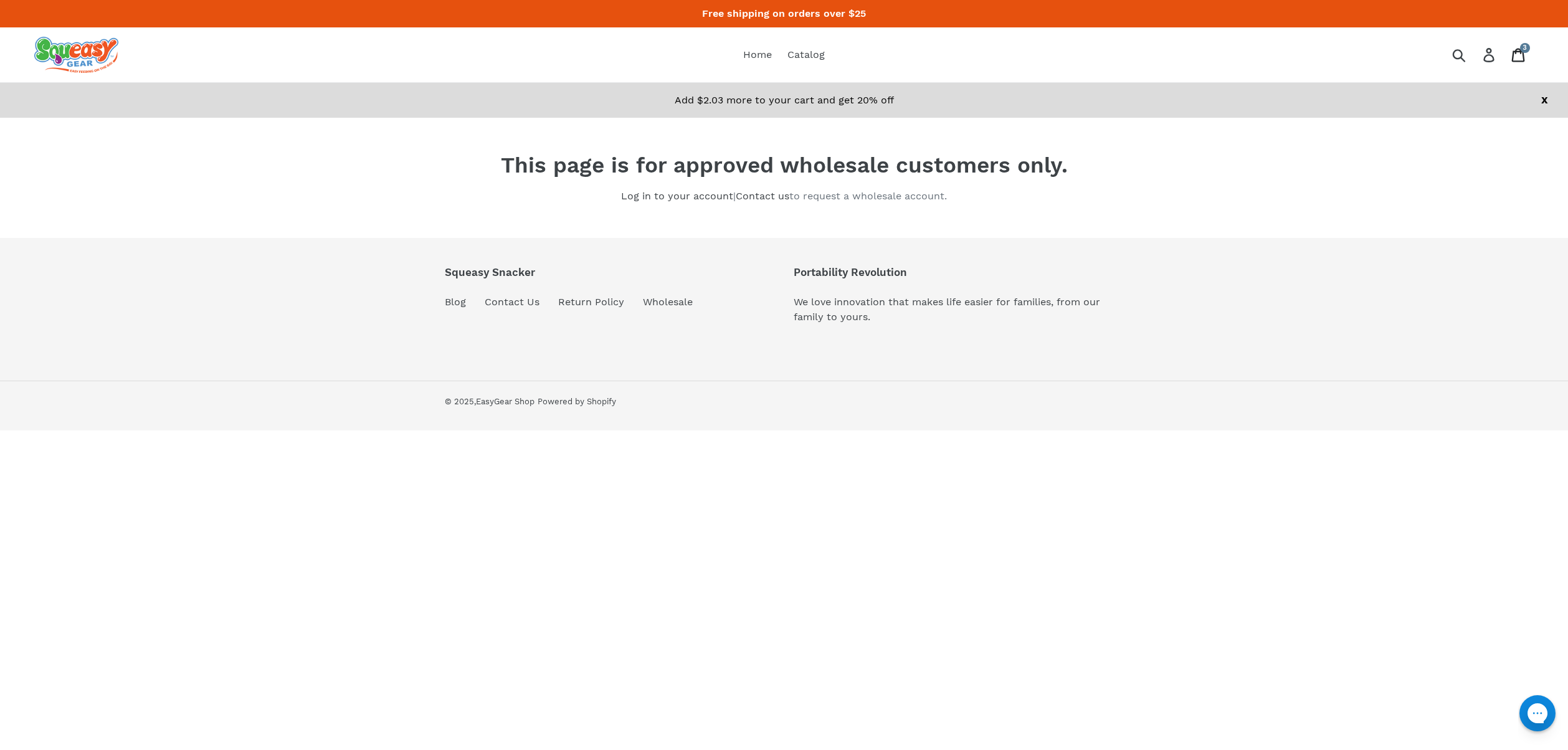
click at [1517, 55] on icon at bounding box center [1518, 55] width 14 height 14
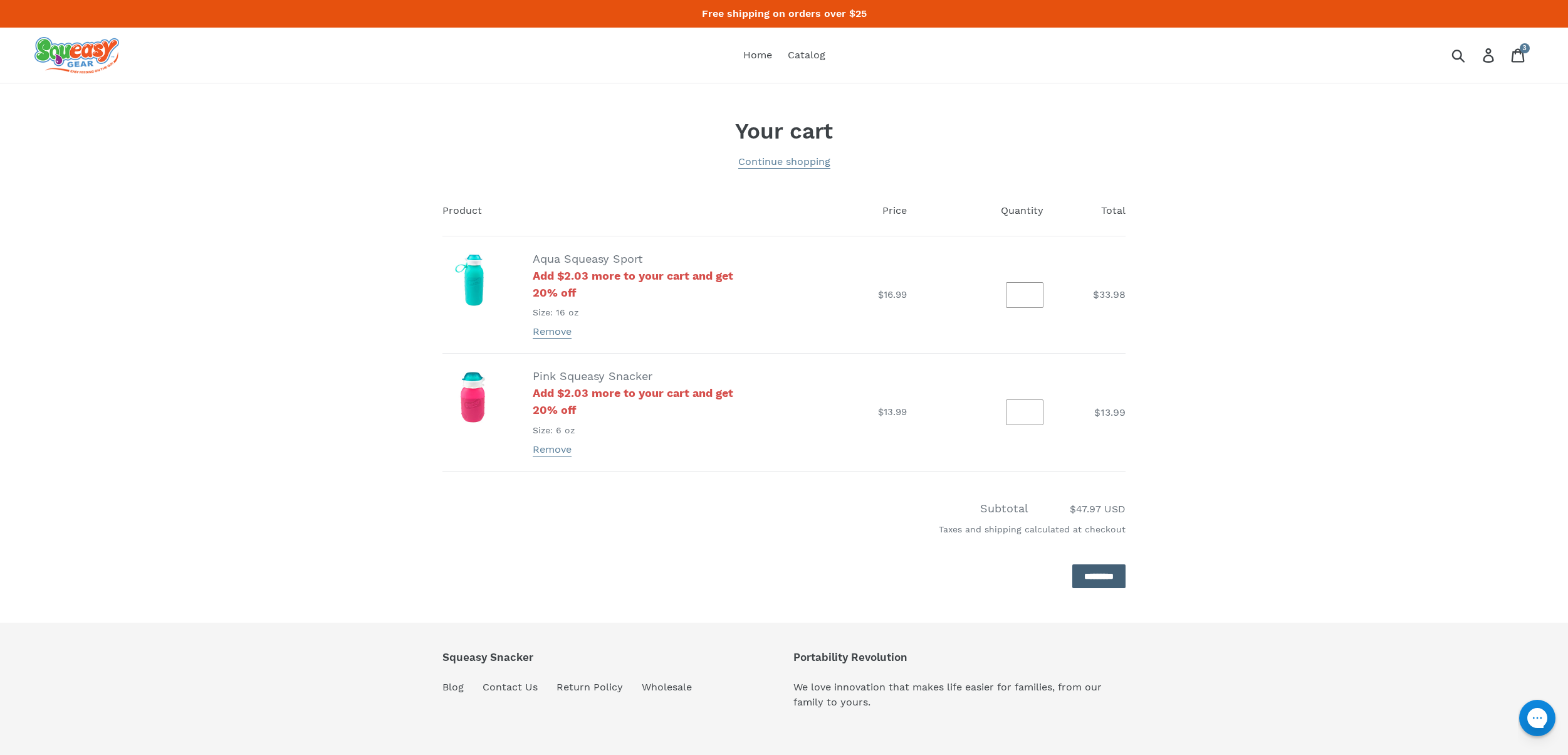
drag, startPoint x: 1096, startPoint y: 561, endPoint x: 1074, endPoint y: 575, distance: 26.1
click at [1096, 561] on div "Discount: - Subtotal $47.97 USD Taxes and shipping calculated at checkout *****…" at bounding box center [775, 544] width 702 height 89
click at [1072, 581] on input "*********" at bounding box center [1099, 577] width 53 height 24
